Goal: Find specific page/section: Find specific page/section

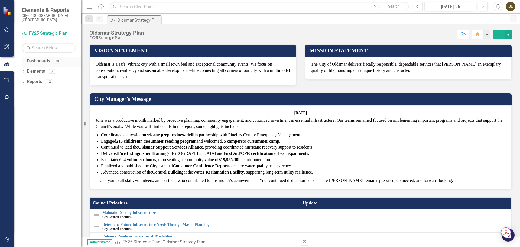
click at [23, 60] on icon at bounding box center [23, 61] width 1 height 2
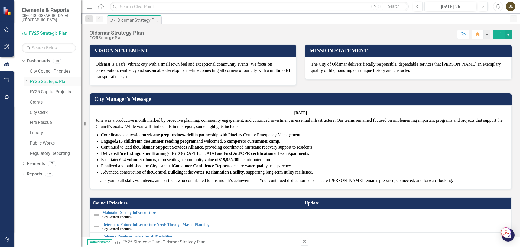
click at [25, 80] on icon "Dropdown" at bounding box center [26, 81] width 4 height 3
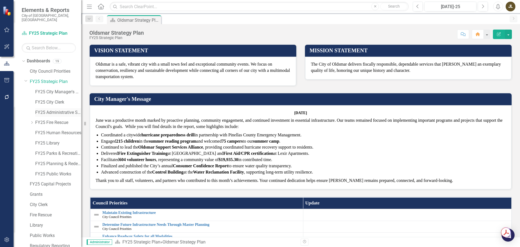
click at [57, 109] on link "FY25 Administrative Services" at bounding box center [58, 112] width 46 height 6
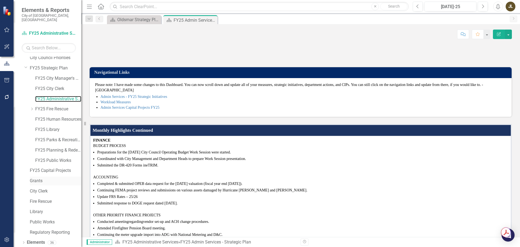
scroll to position [21, 0]
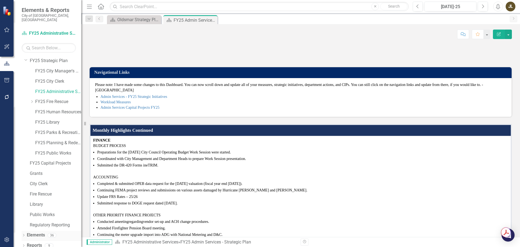
click at [24, 234] on icon at bounding box center [23, 235] width 1 height 2
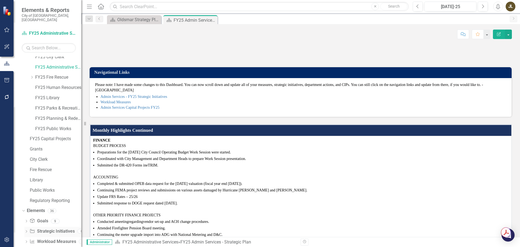
scroll to position [51, 0]
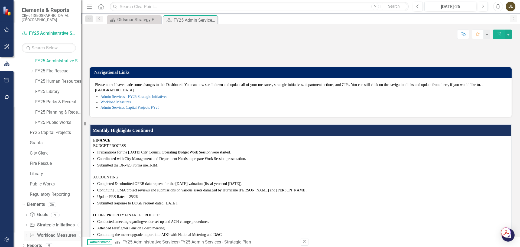
click at [52, 232] on link "Workload Measures Workload Measures" at bounding box center [53, 235] width 46 height 6
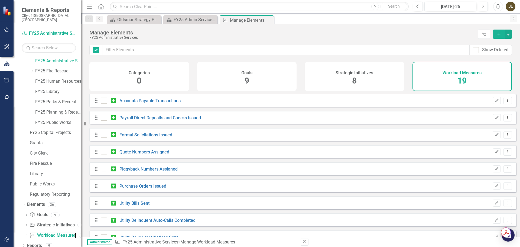
checkbox input "false"
